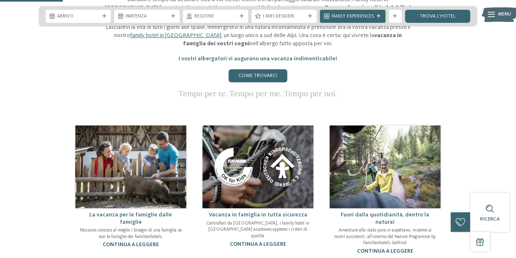
scroll to position [358, 0]
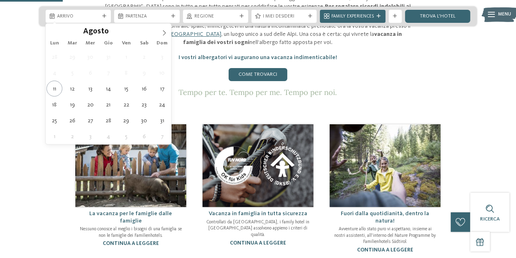
click at [164, 34] on icon at bounding box center [164, 32] width 3 height 5
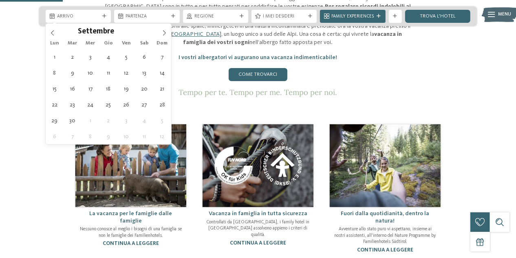
type div "[DATE]"
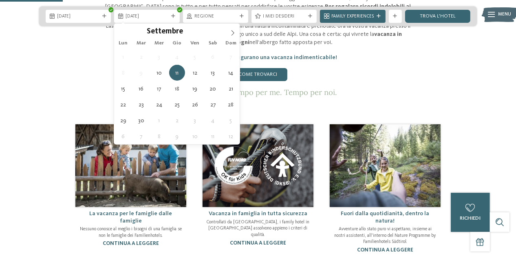
click at [121, 80] on span "8" at bounding box center [123, 73] width 16 height 16
type div "[DATE]"
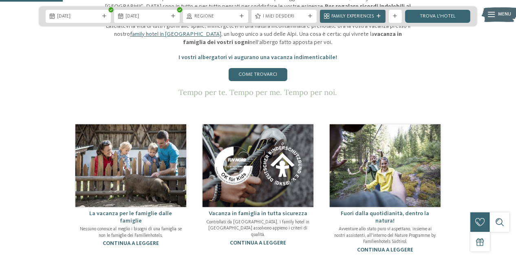
click at [214, 16] on span "Regione" at bounding box center [215, 16] width 42 height 7
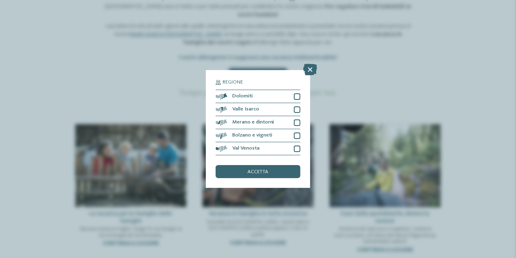
click at [294, 100] on div at bounding box center [297, 96] width 7 height 7
click at [276, 178] on div "accetta" at bounding box center [257, 171] width 85 height 13
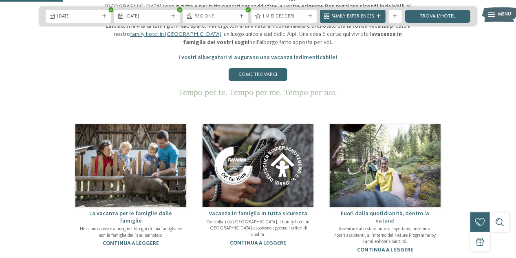
click at [295, 16] on span "I miei desideri" at bounding box center [284, 16] width 42 height 7
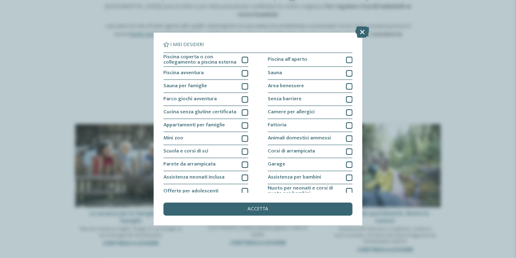
click at [244, 137] on div at bounding box center [244, 138] width 7 height 7
click at [243, 180] on div "Assistenza neonati inclusa" at bounding box center [205, 177] width 85 height 13
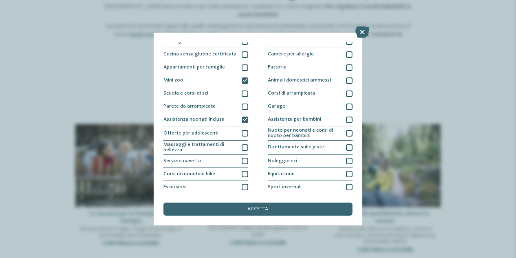
scroll to position [58, 0]
click at [241, 215] on div "Noleggio bici" at bounding box center [205, 212] width 85 height 13
click at [240, 218] on div "Noleggio bici" at bounding box center [205, 212] width 85 height 13
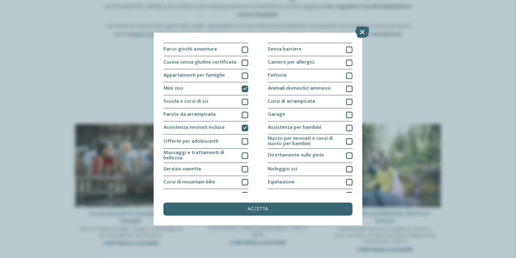
scroll to position [55, 0]
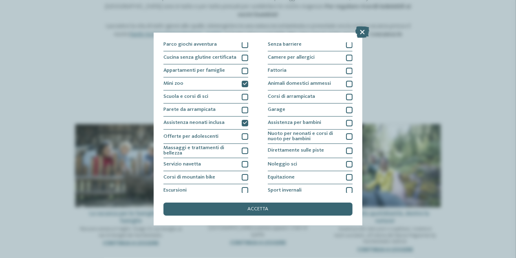
click at [340, 135] on span "Nuoto per neonati e corsi di nuoto per bambini" at bounding box center [304, 136] width 73 height 11
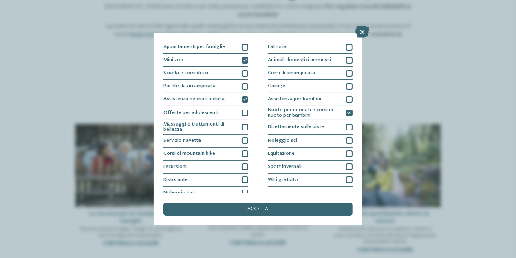
scroll to position [84, 0]
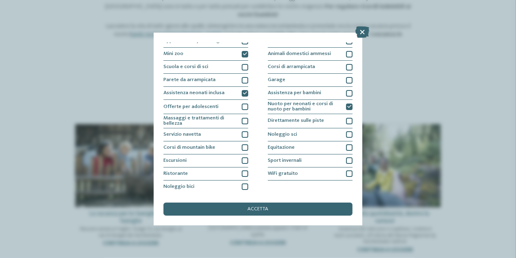
click at [324, 206] on div "accetta" at bounding box center [257, 208] width 189 height 13
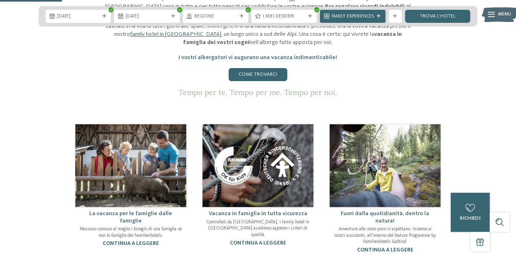
click at [435, 14] on link "trova l’hotel" at bounding box center [437, 16] width 65 height 13
click at [290, 15] on span "I miei desideri" at bounding box center [284, 16] width 42 height 7
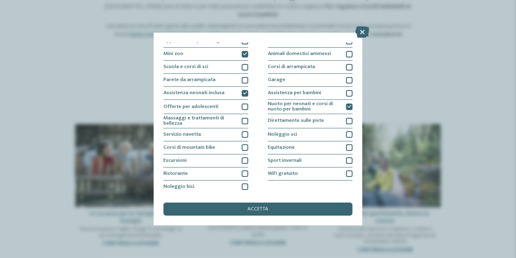
click at [244, 97] on div "Assistenza neonati inclusa" at bounding box center [205, 93] width 85 height 13
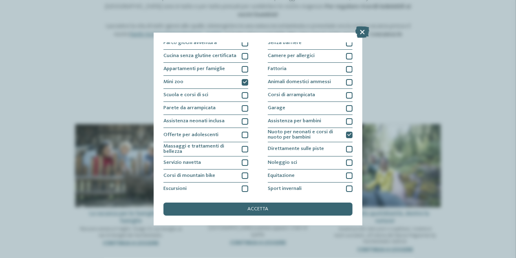
scroll to position [59, 0]
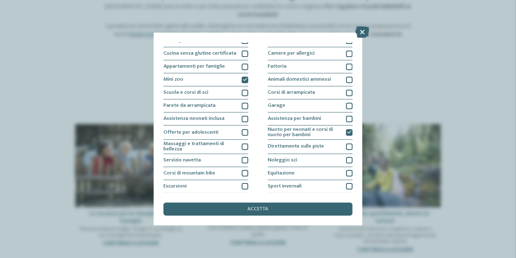
click at [241, 75] on div "Mini zoo" at bounding box center [205, 79] width 85 height 13
click at [343, 134] on div "Nuoto per neonati e corsi di nuoto per bambini" at bounding box center [310, 132] width 85 height 14
click at [366, 35] on icon at bounding box center [362, 31] width 14 height 11
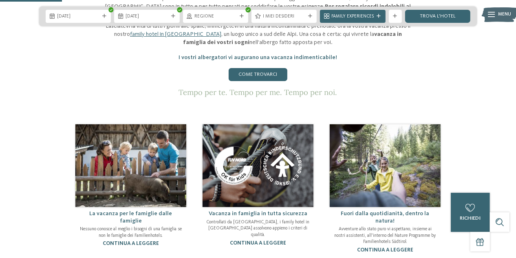
click at [232, 21] on div "Regione" at bounding box center [215, 16] width 65 height 13
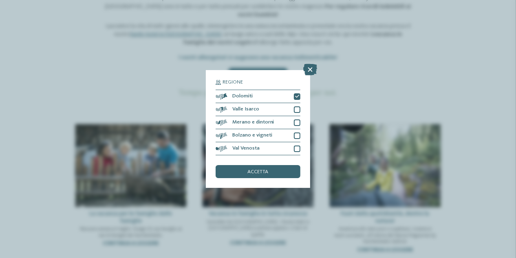
click at [295, 99] on div at bounding box center [297, 96] width 7 height 7
click at [283, 168] on div "accetta" at bounding box center [257, 171] width 85 height 13
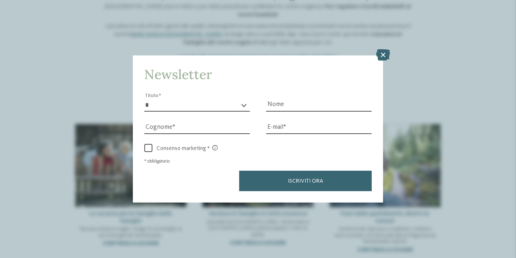
click at [383, 58] on icon at bounding box center [383, 54] width 14 height 11
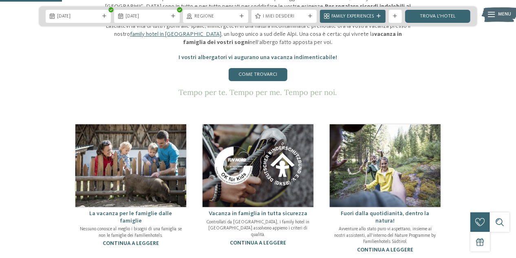
click at [371, 16] on span "Family Experiences" at bounding box center [352, 16] width 42 height 7
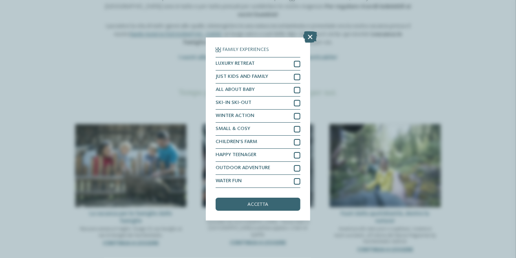
click at [303, 40] on icon at bounding box center [310, 36] width 14 height 11
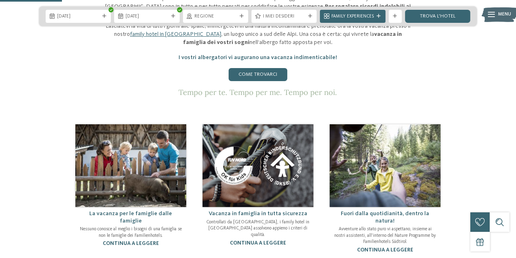
click at [446, 22] on link "trova l’hotel" at bounding box center [437, 16] width 65 height 13
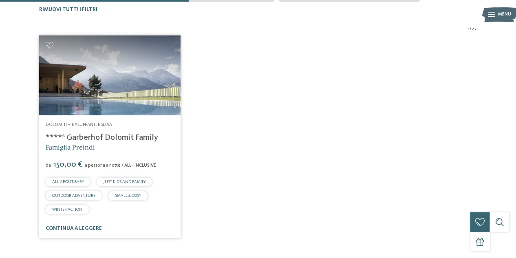
scroll to position [213, 0]
click at [143, 137] on link "****ˢ Garberhof Dolomit Family" at bounding box center [102, 138] width 112 height 8
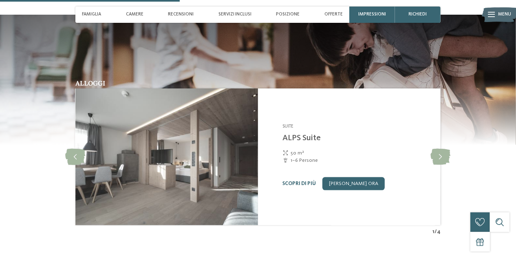
scroll to position [889, 0]
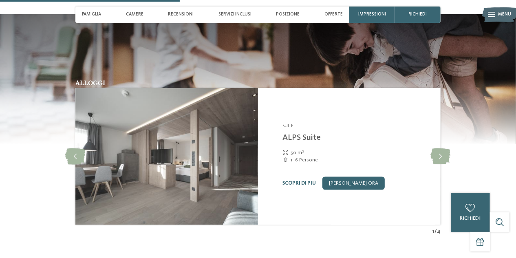
click at [440, 150] on icon at bounding box center [440, 156] width 20 height 16
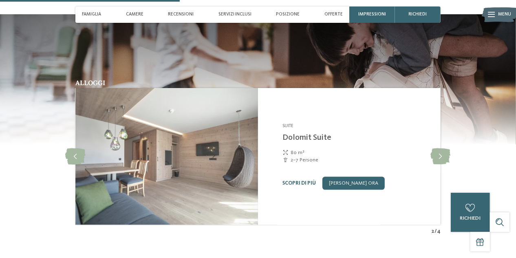
click at [439, 148] on icon at bounding box center [440, 156] width 20 height 16
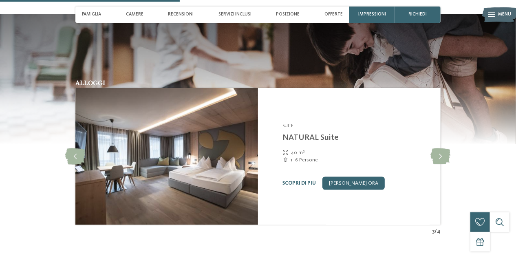
click at [79, 148] on icon at bounding box center [76, 156] width 20 height 16
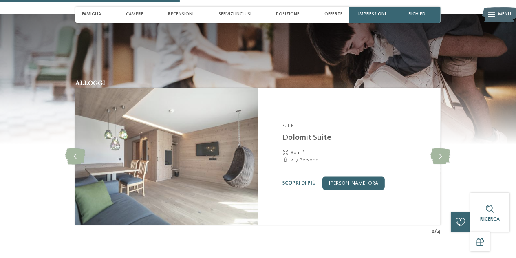
click at [433, 149] on icon at bounding box center [440, 156] width 20 height 16
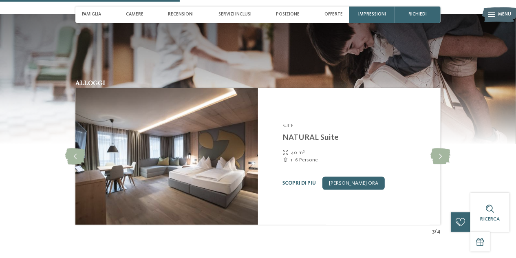
click at [440, 151] on icon at bounding box center [440, 156] width 20 height 16
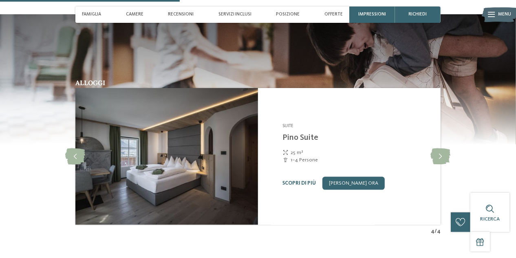
click at [440, 148] on icon at bounding box center [440, 156] width 20 height 16
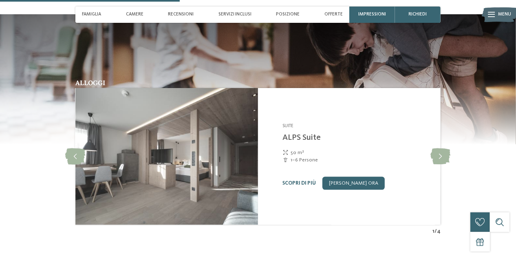
click at [362, 182] on link "[PERSON_NAME] ora" at bounding box center [353, 183] width 62 height 13
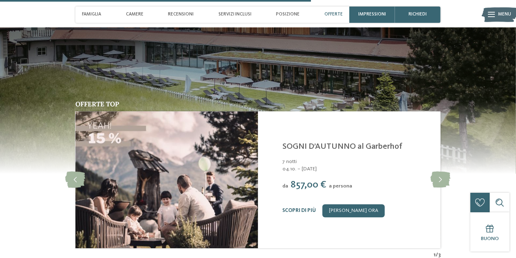
scroll to position [1591, 0]
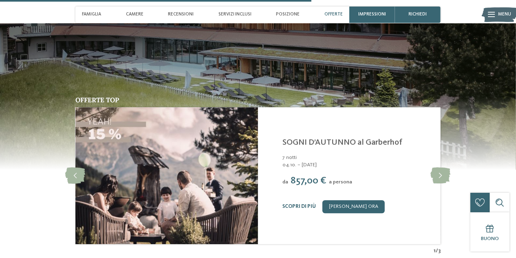
click at [434, 172] on icon at bounding box center [440, 175] width 20 height 16
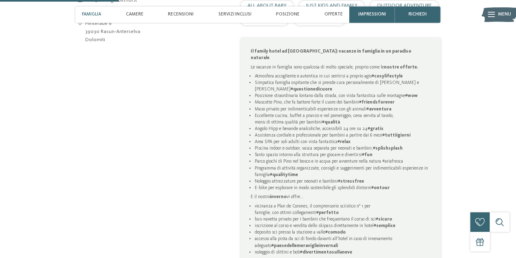
scroll to position [0, 0]
